Goal: Task Accomplishment & Management: Manage account settings

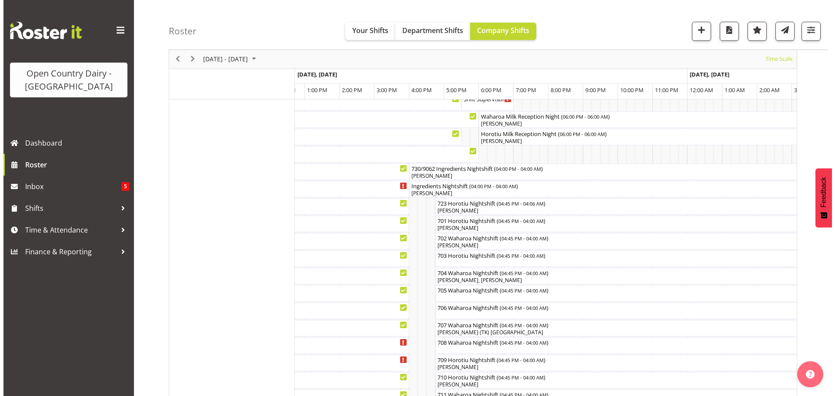
scroll to position [33, 0]
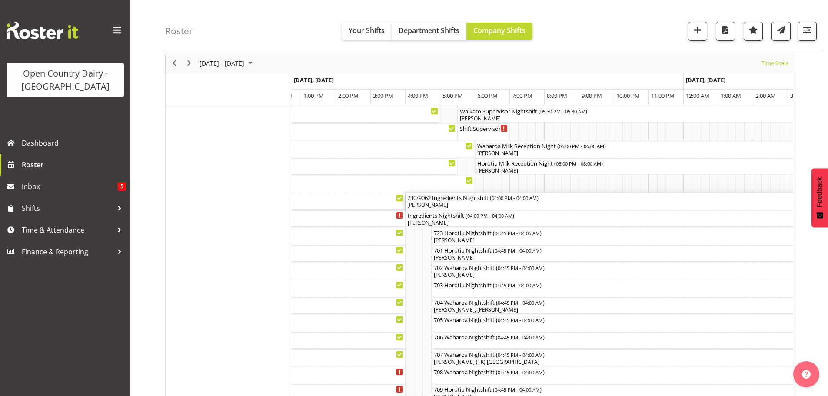
click at [458, 203] on div "[PERSON_NAME]" at bounding box center [615, 205] width 414 height 8
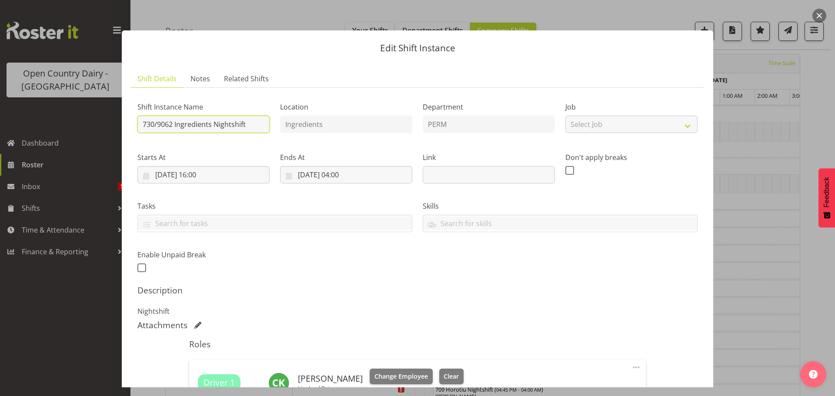
click at [249, 123] on input "730/9062 Ingredients Nightshift" at bounding box center [203, 124] width 132 height 17
type input "730/9062 Perm ex [PERSON_NAME] to [GEOGRAPHIC_DATA]"
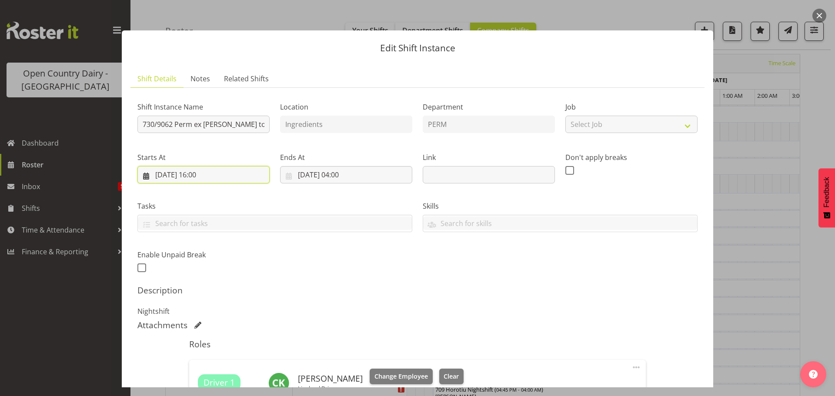
click at [202, 172] on input "[DATE] 16:00" at bounding box center [203, 174] width 132 height 17
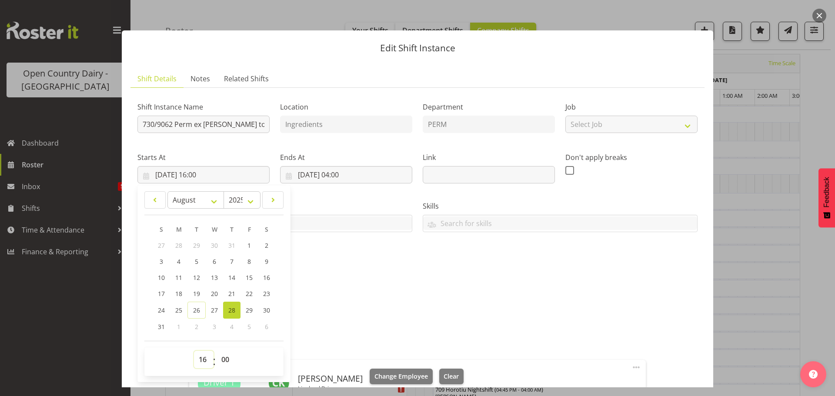
click at [204, 361] on select "00 01 02 03 04 05 06 07 08 09 10 11 12 13 14 15 16 17 18 19 20 21 22 23" at bounding box center [204, 359] width 20 height 17
select select "17"
click at [194, 351] on select "00 01 02 03 04 05 06 07 08 09 10 11 12 13 14 15 16 17 18 19 20 21 22 23" at bounding box center [204, 359] width 20 height 17
type input "[DATE] 17:00"
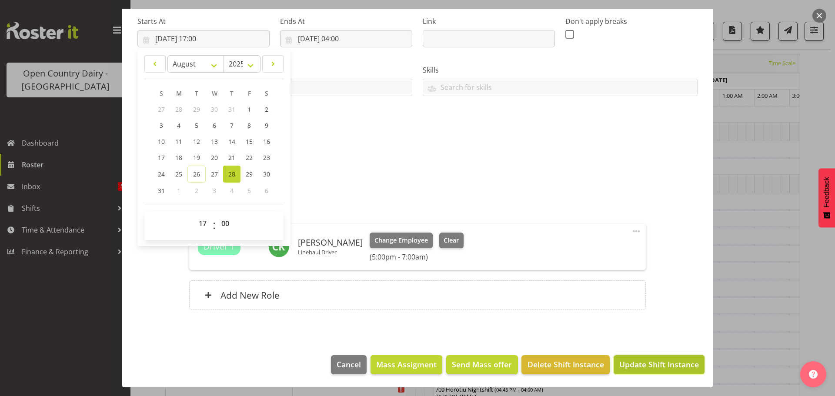
click at [646, 362] on span "Update Shift Instance" at bounding box center [659, 364] width 80 height 11
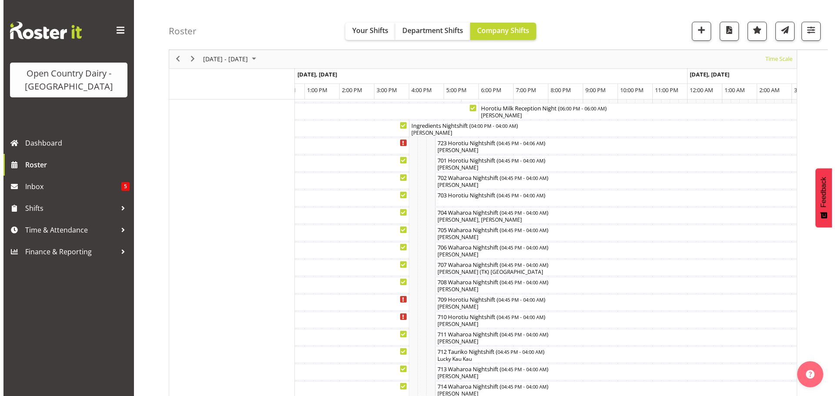
scroll to position [119, 0]
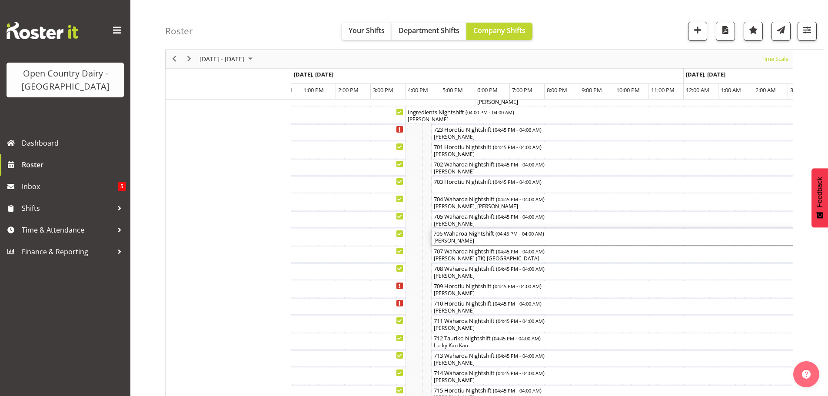
click at [481, 240] on div "[PERSON_NAME]" at bounding box center [628, 241] width 388 height 8
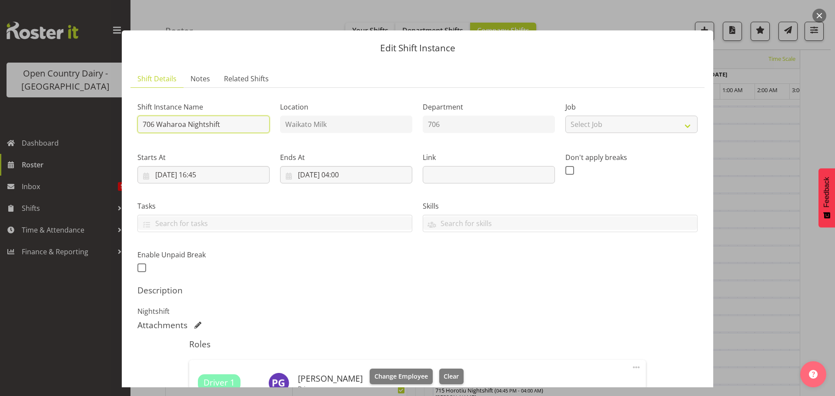
click at [239, 124] on input "706 Waharoa Nightshift" at bounding box center [203, 124] width 132 height 17
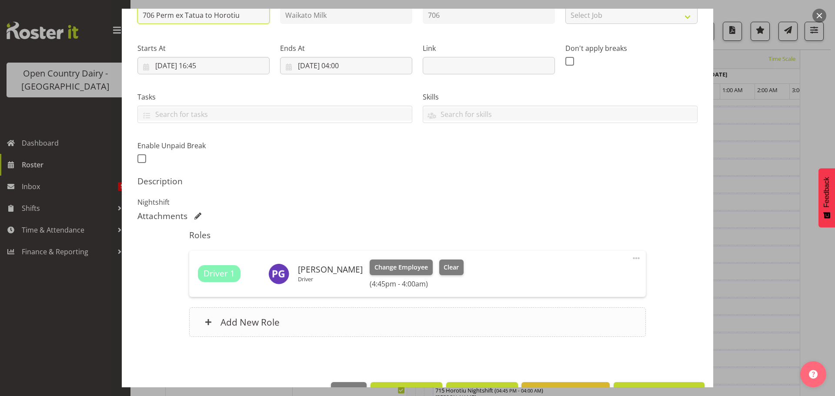
scroll to position [130, 0]
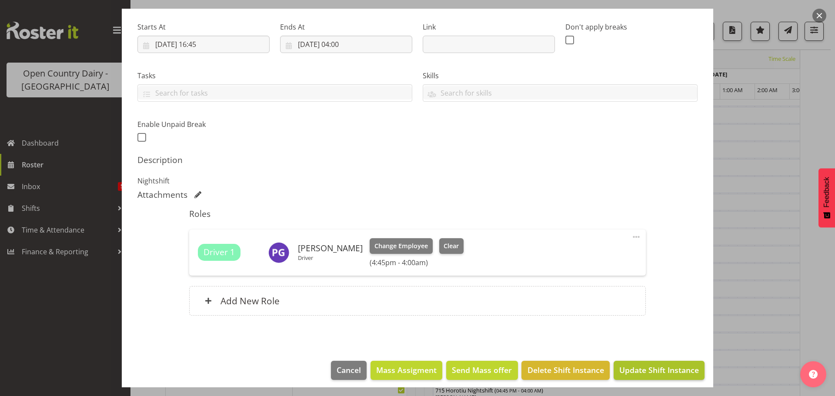
type input "706 Perm ex Tatua to Horotiu"
click at [668, 370] on span "Update Shift Instance" at bounding box center [659, 369] width 80 height 11
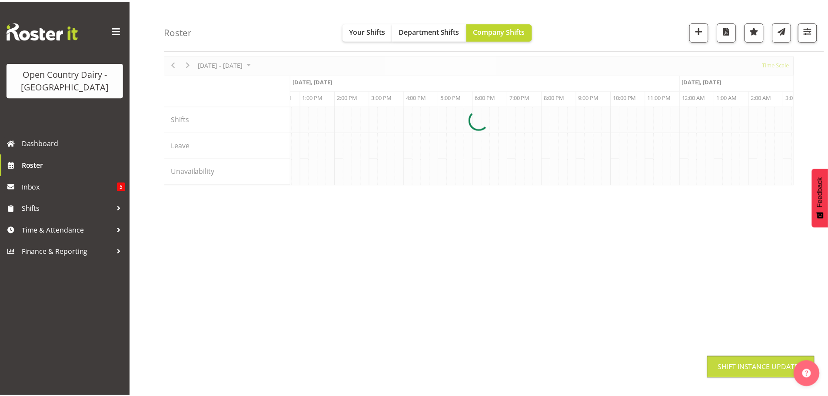
scroll to position [32, 0]
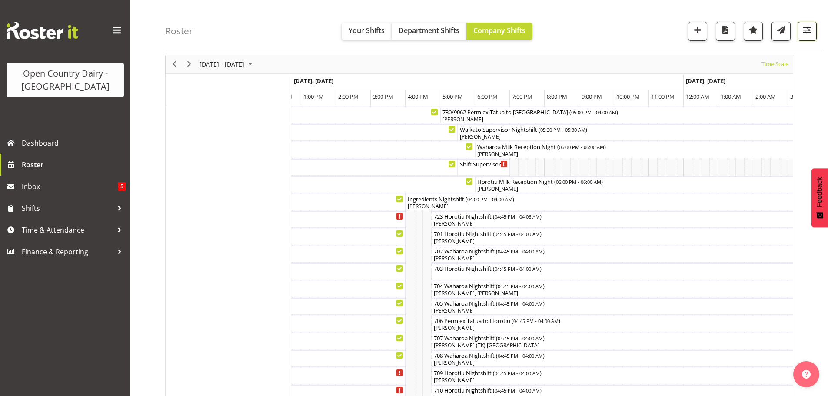
click at [805, 29] on span "button" at bounding box center [807, 29] width 11 height 11
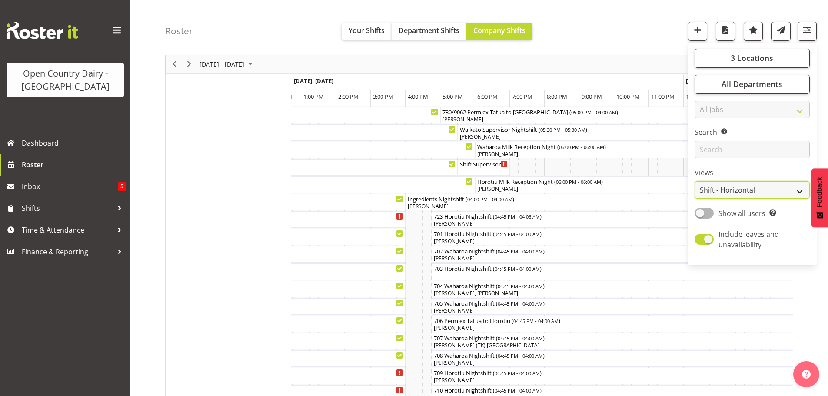
click at [739, 191] on select "Staff Role Shift - Horizontal Shift - Vertical Staff - Location" at bounding box center [752, 190] width 115 height 17
select select "staff"
click at [695, 182] on select "Staff Role Shift - Horizontal Shift - Vertical Staff - Location" at bounding box center [752, 190] width 115 height 17
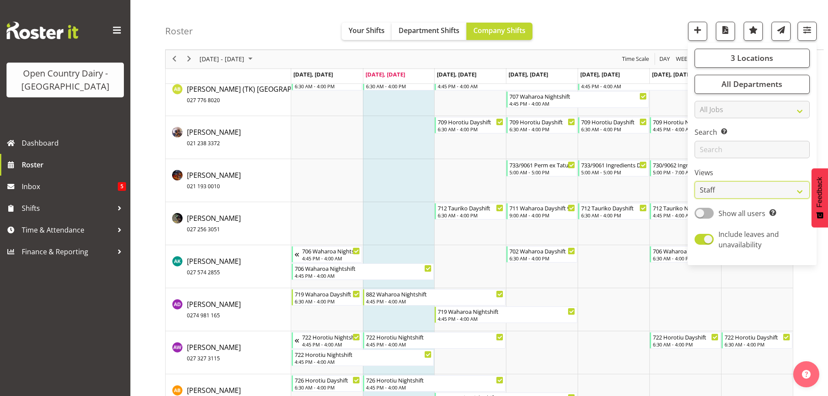
scroll to position [467, 0]
click at [41, 161] on span "Roster" at bounding box center [74, 164] width 104 height 13
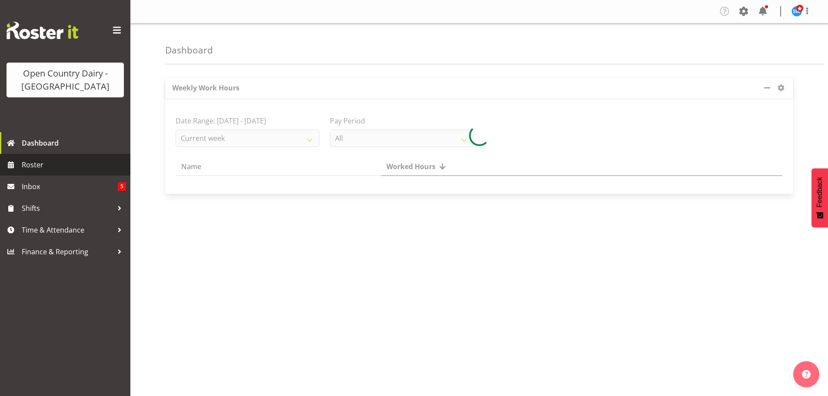
click at [33, 163] on span "Roster" at bounding box center [74, 164] width 104 height 13
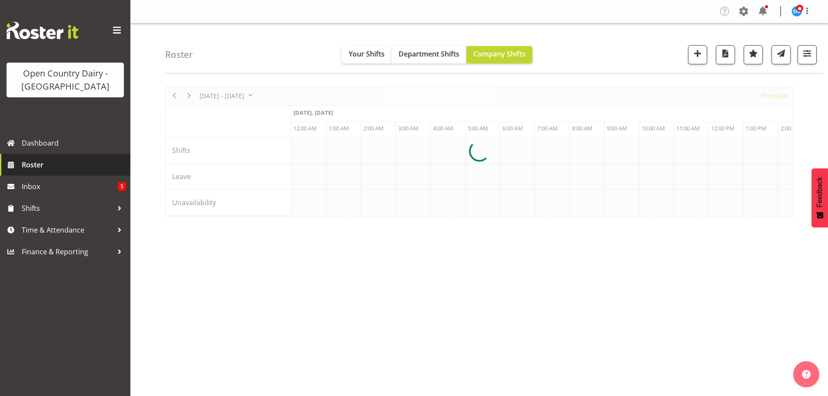
scroll to position [0, 835]
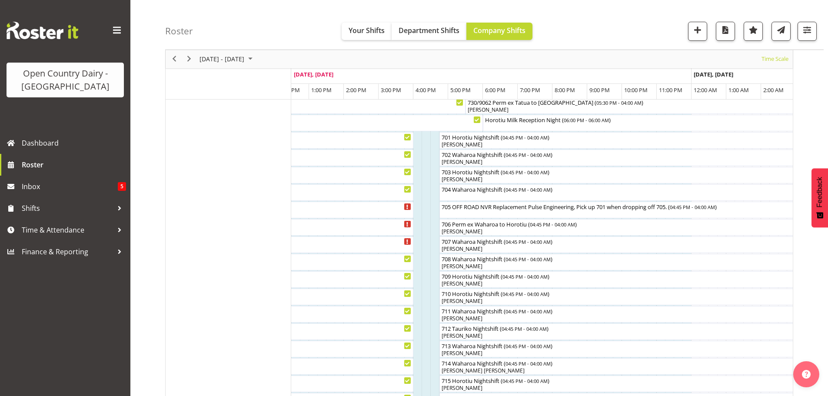
scroll to position [33, 0]
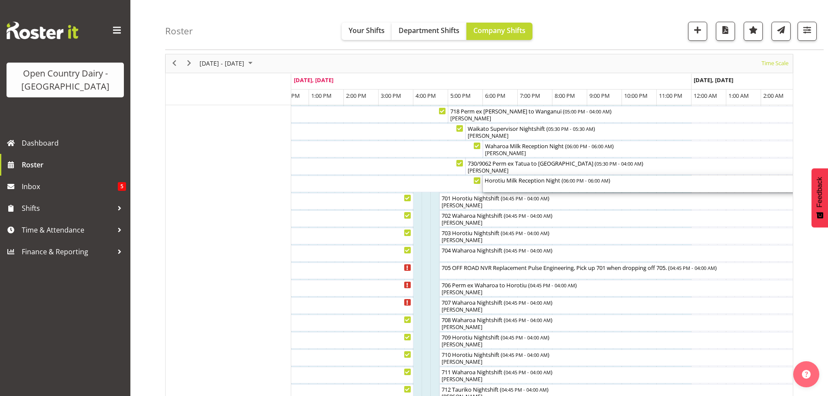
click at [514, 184] on div "Horotiu Milk Reception Night ( 06:00 PM - 06:00 AM )" at bounding box center [692, 180] width 414 height 9
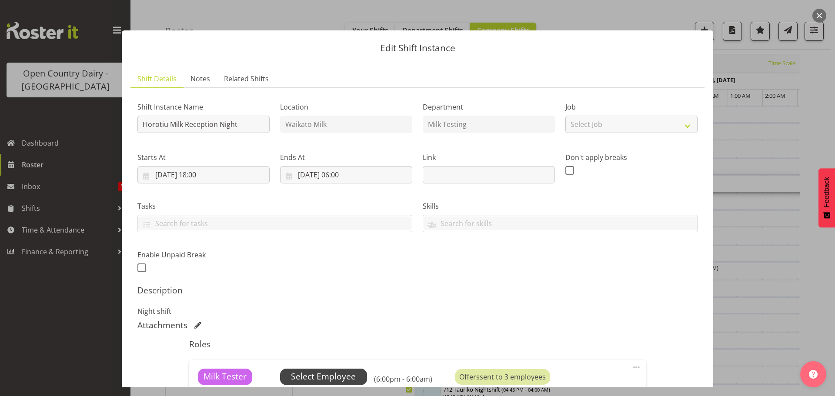
click at [327, 373] on span "Select Employee" at bounding box center [323, 377] width 65 height 13
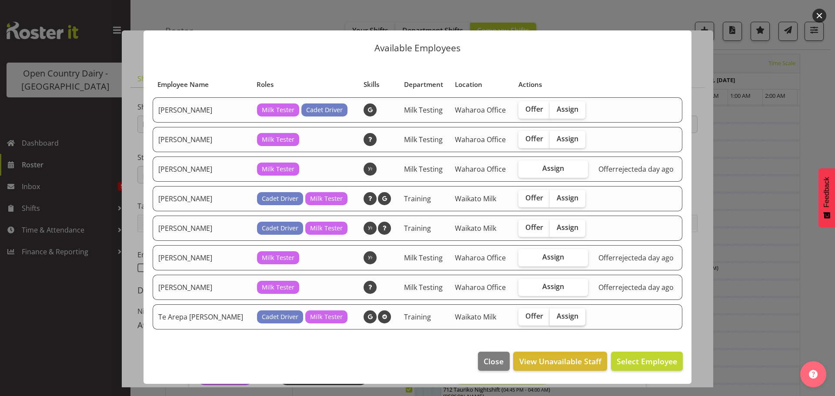
click at [561, 315] on span "Assign" at bounding box center [568, 316] width 22 height 9
click at [555, 315] on input "Assign" at bounding box center [553, 317] width 6 height 6
checkbox input "true"
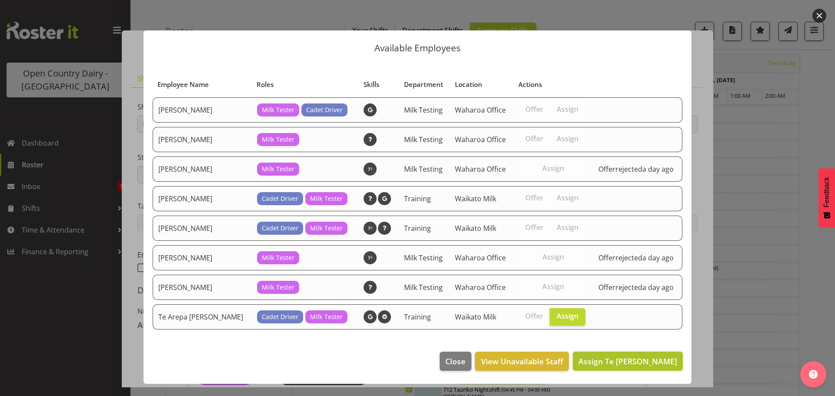
click at [642, 360] on span "Assign Te Arepa Wano" at bounding box center [627, 361] width 99 height 10
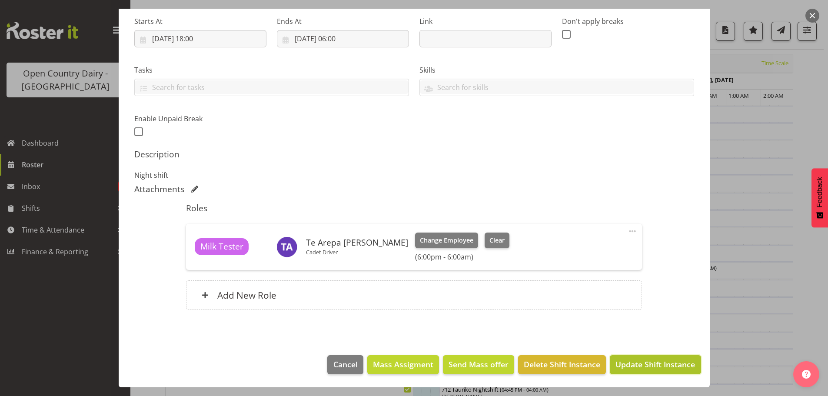
click at [640, 364] on span "Update Shift Instance" at bounding box center [656, 364] width 80 height 11
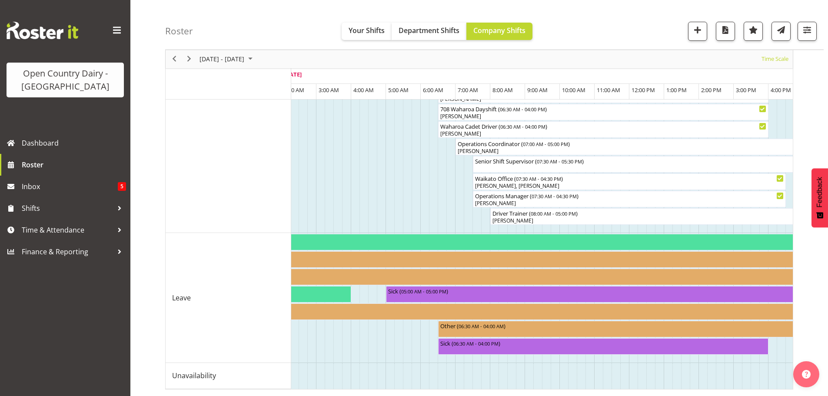
scroll to position [0, 803]
